Goal: Task Accomplishment & Management: Manage account settings

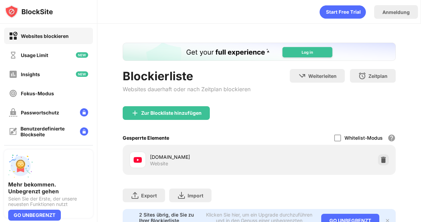
click at [382, 195] on div "Export Dateien exportieren (nur für Webseitenartikel) Import Dateien importiere…" at bounding box center [259, 192] width 273 height 34
click at [384, 152] on div "[DOMAIN_NAME] Website" at bounding box center [259, 160] width 265 height 22
click at [384, 157] on img at bounding box center [383, 160] width 7 height 7
